Goal: Obtain resource: Obtain resource

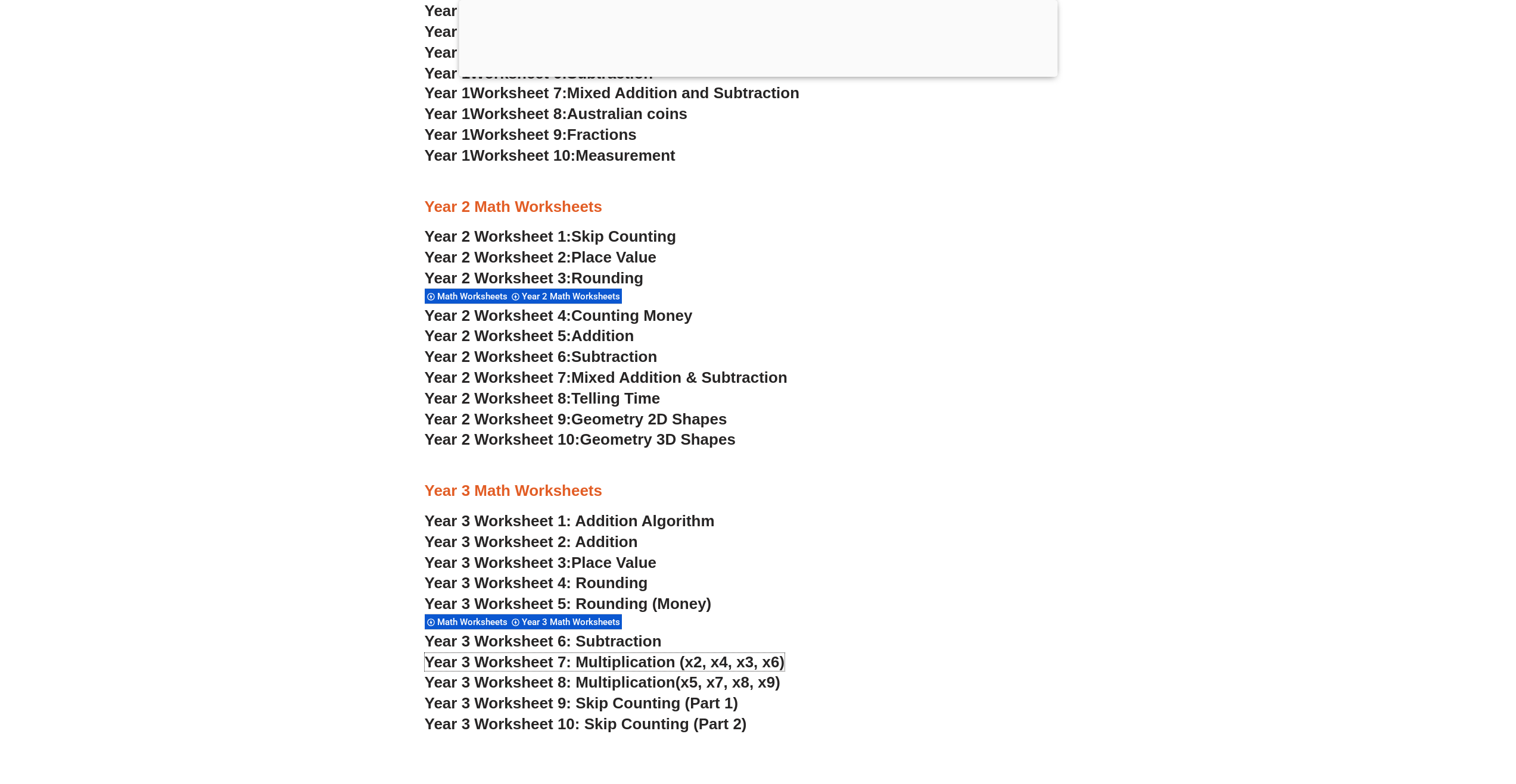
scroll to position [1605, 0]
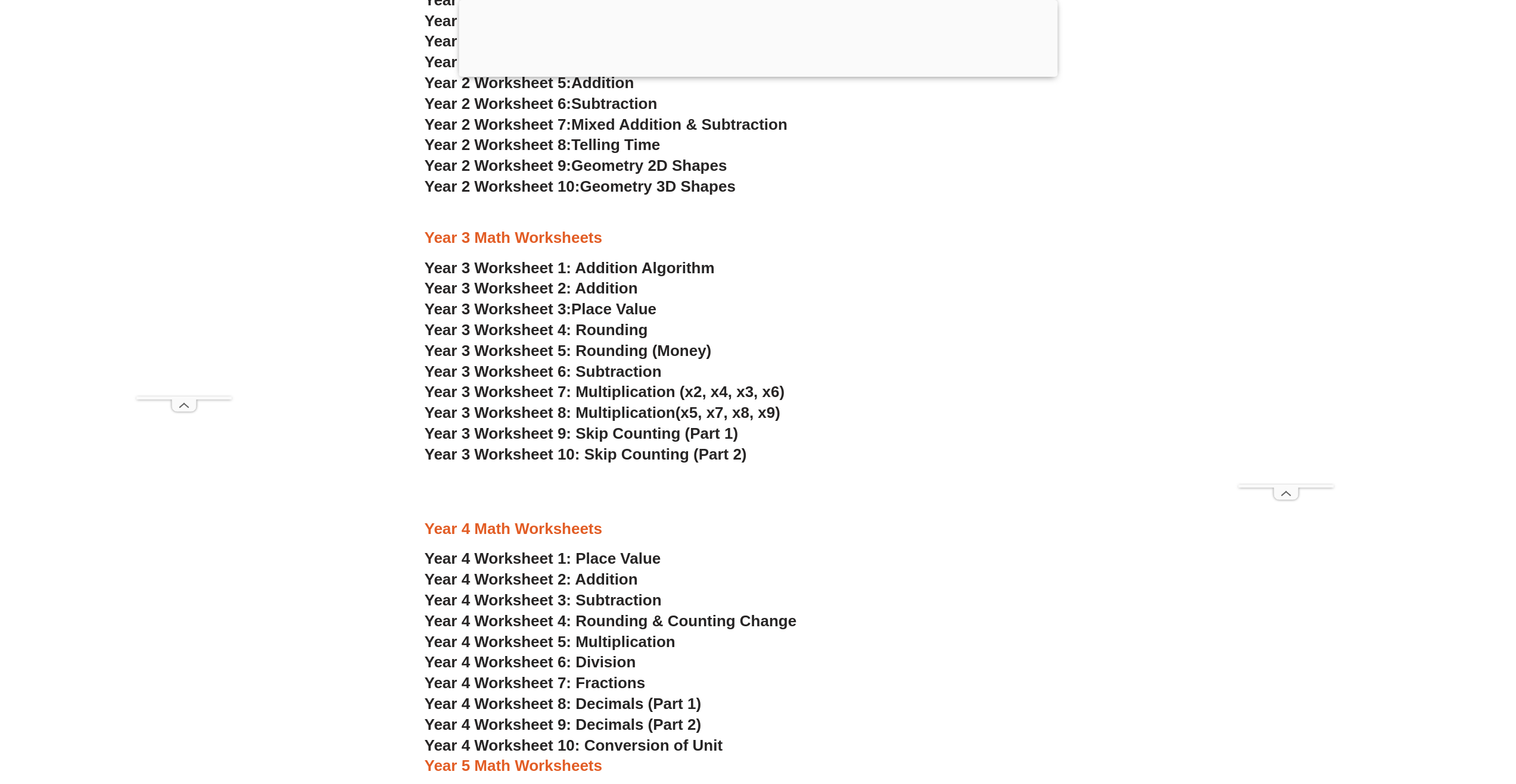
scroll to position [1786, 0]
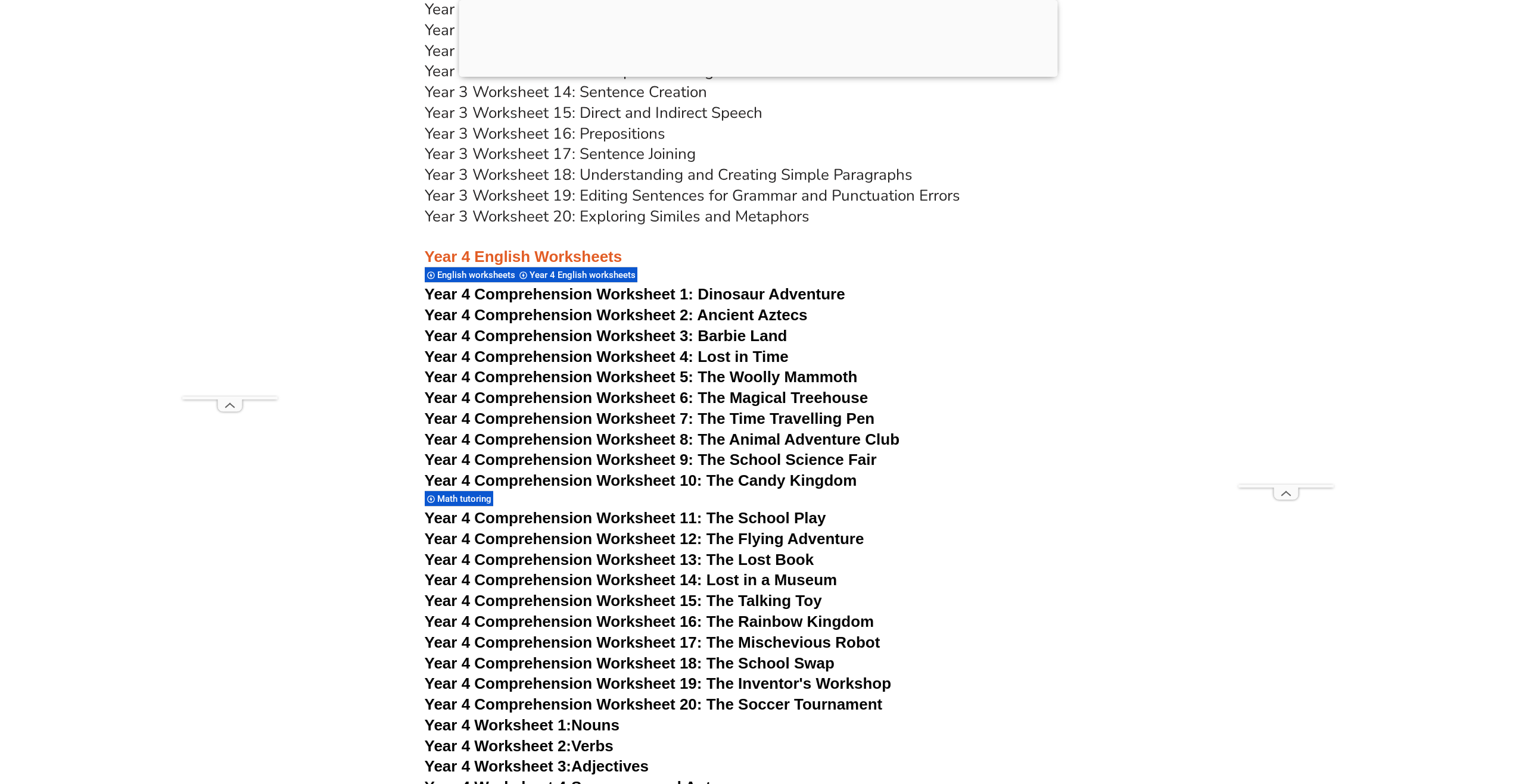
scroll to position [5095, 0]
